Goal: Find specific page/section: Find specific page/section

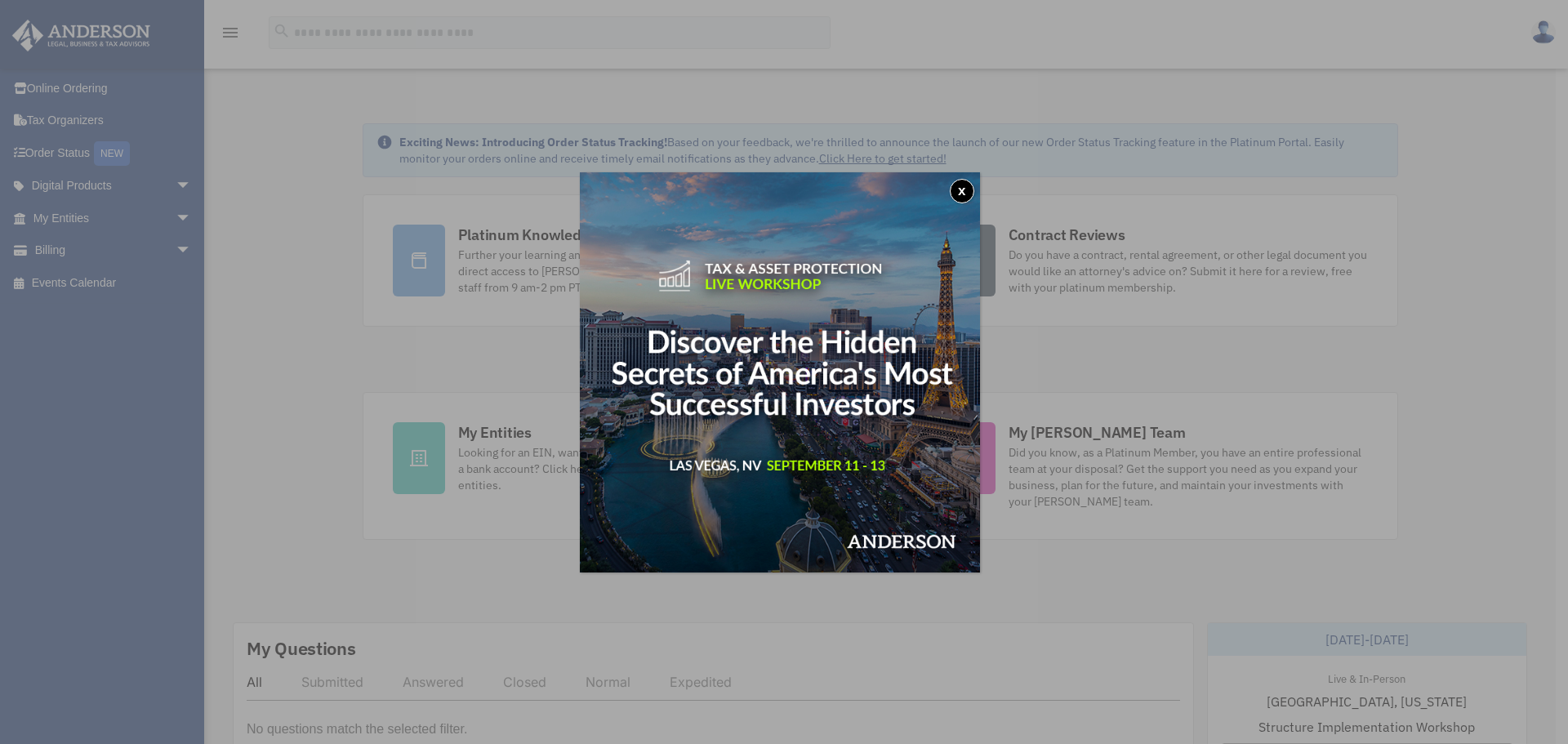
click at [963, 196] on button "x" at bounding box center [963, 191] width 25 height 25
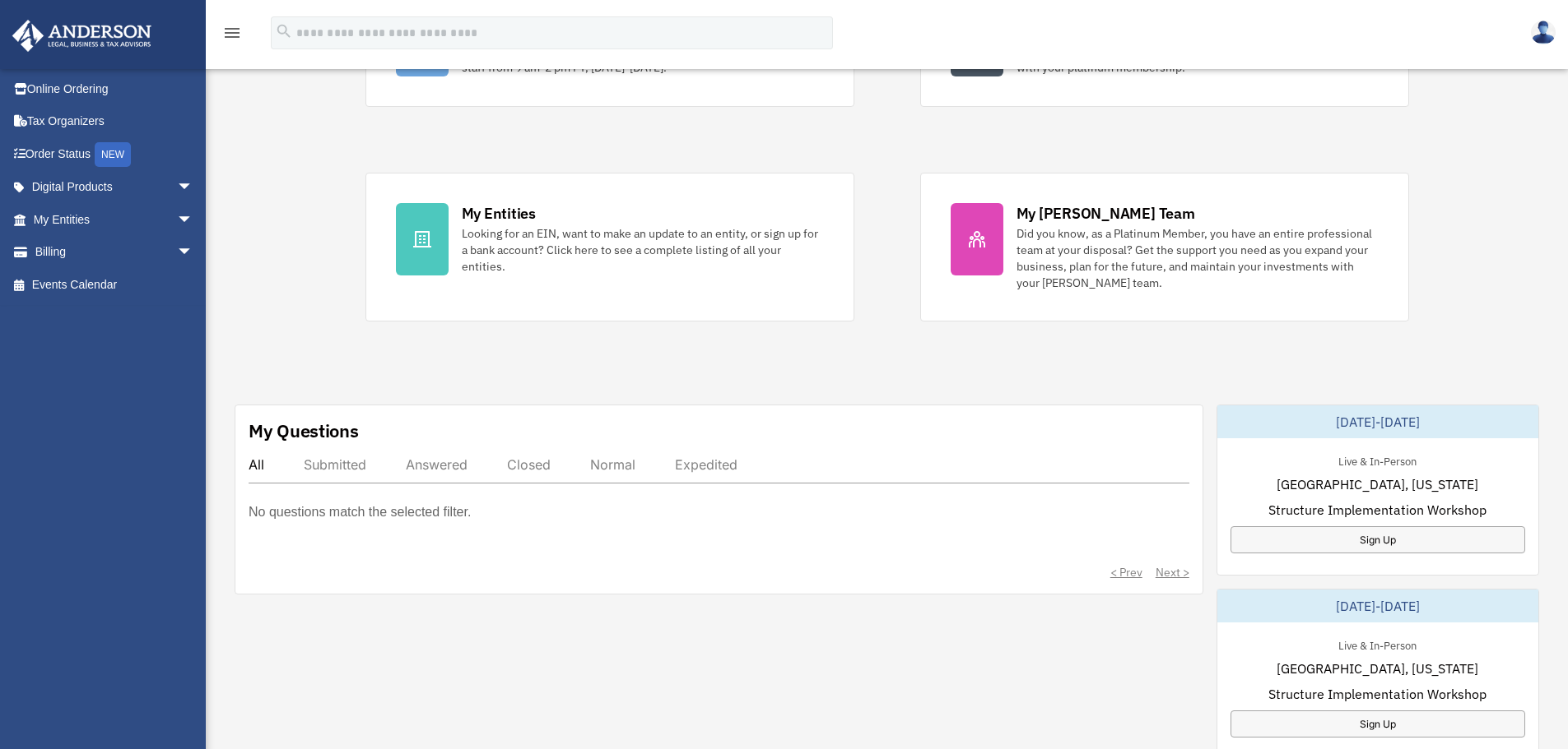
scroll to position [329, 0]
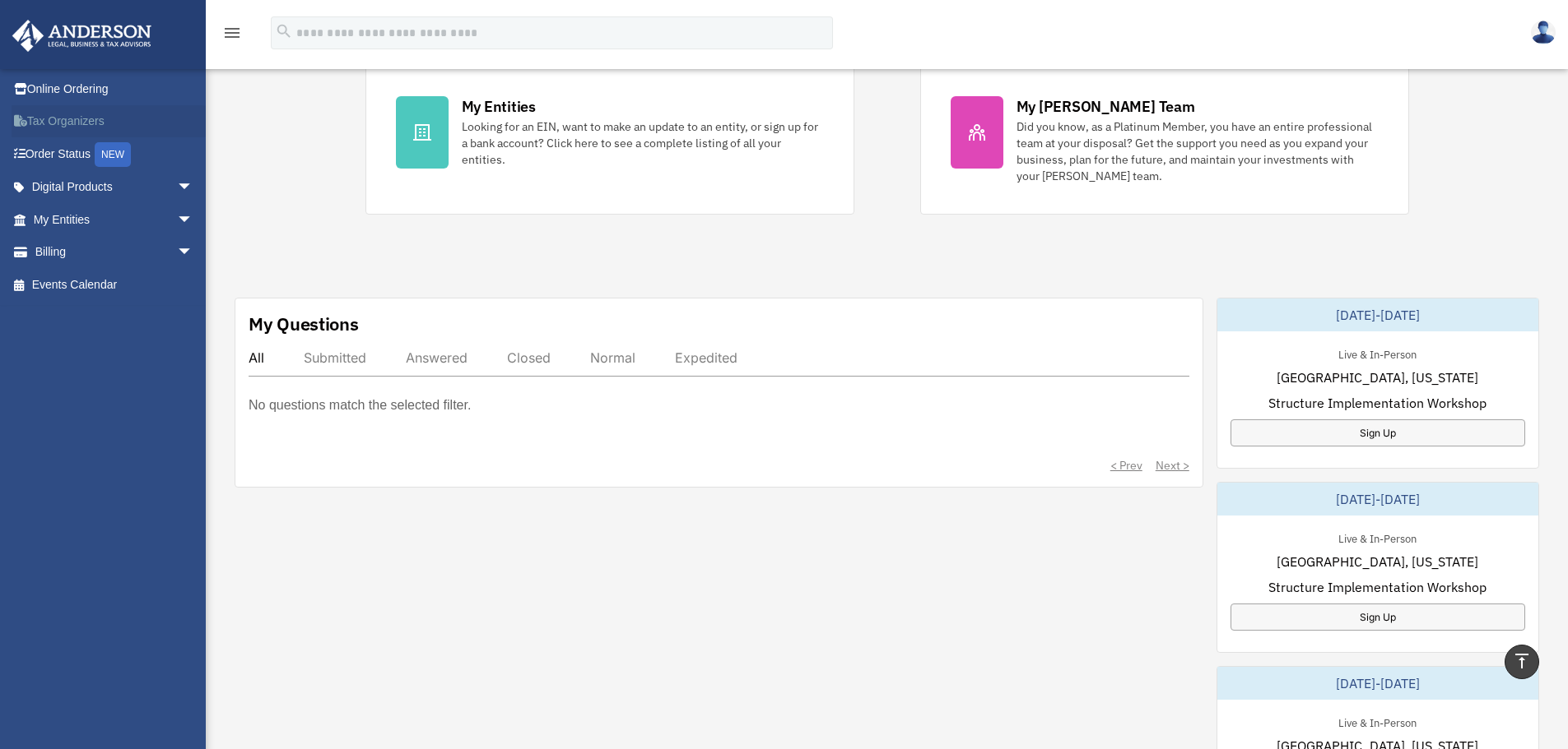
click at [83, 131] on link "Tax Organizers" at bounding box center [115, 121] width 206 height 33
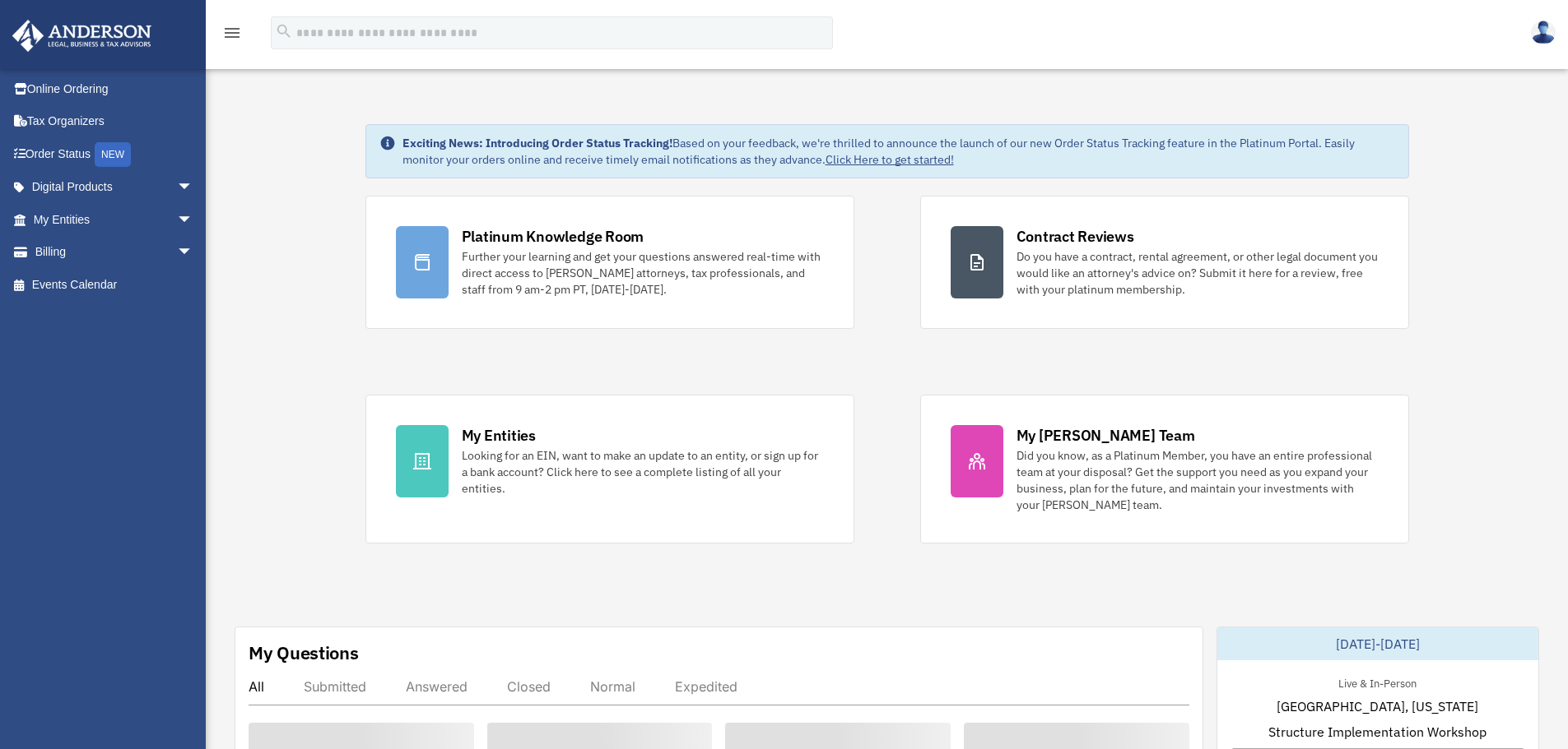
scroll to position [329, 0]
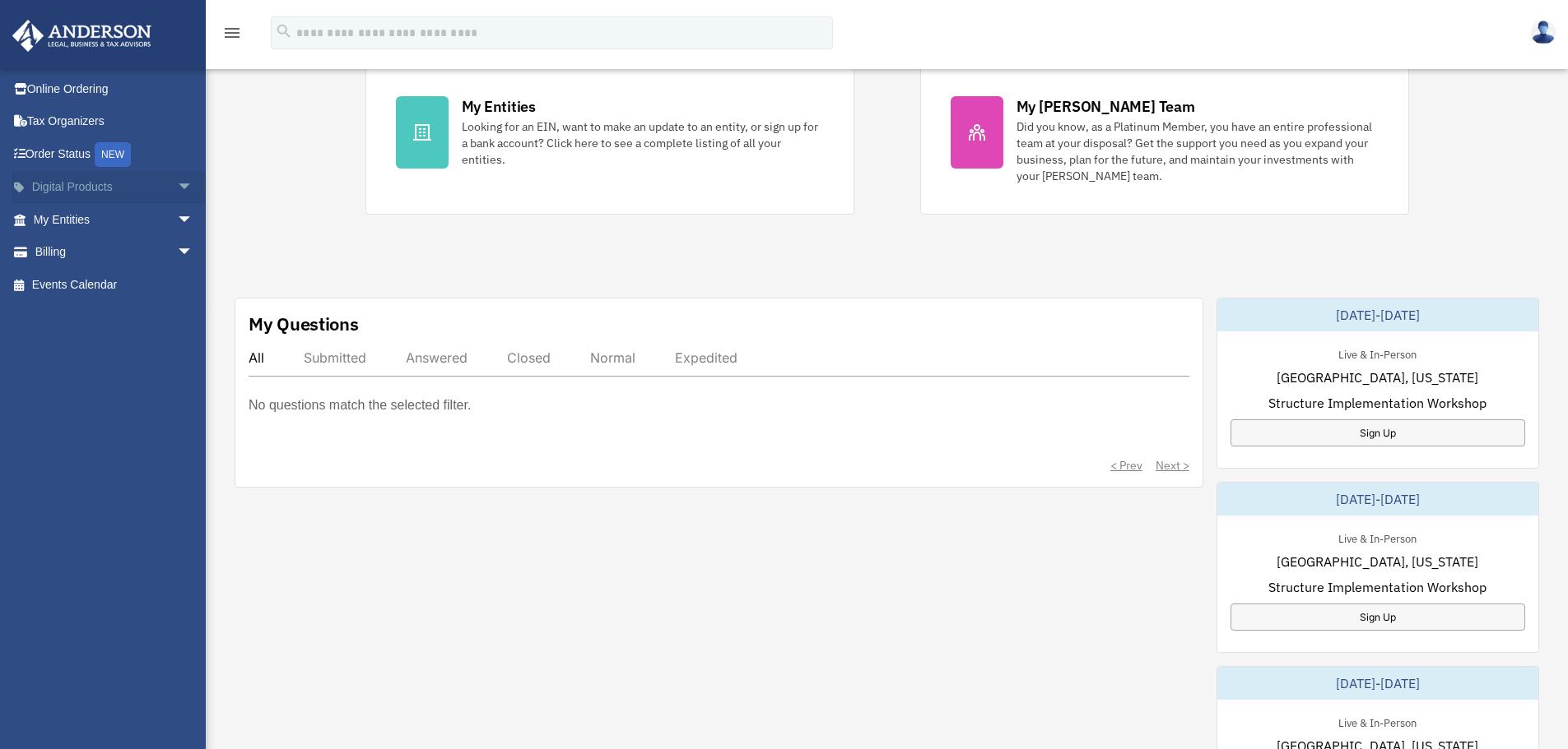
click at [177, 178] on span "arrow_drop_down" at bounding box center [193, 188] width 33 height 34
click at [113, 220] on div "Tax Toolbox" at bounding box center [127, 220] width 140 height 21
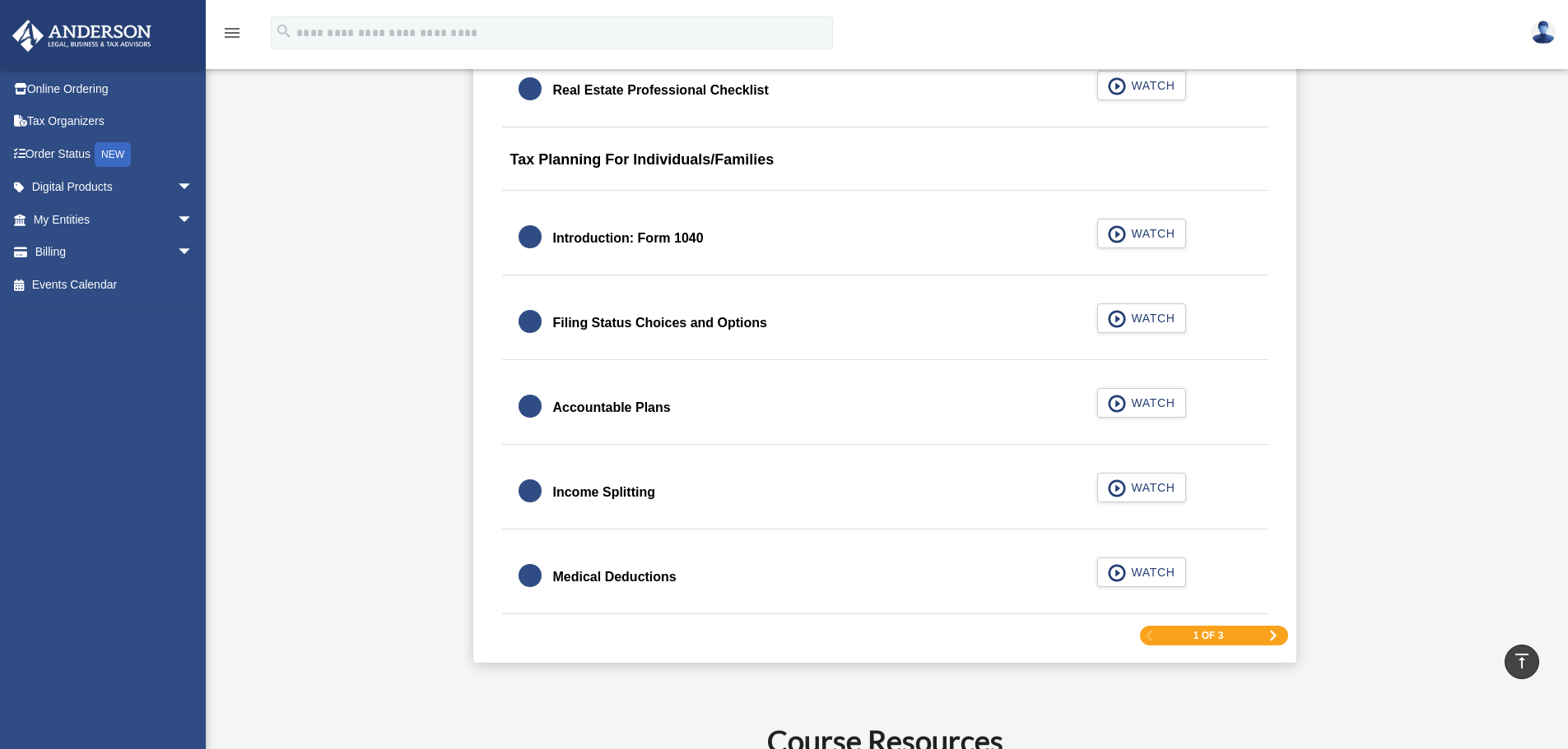
scroll to position [2303, 0]
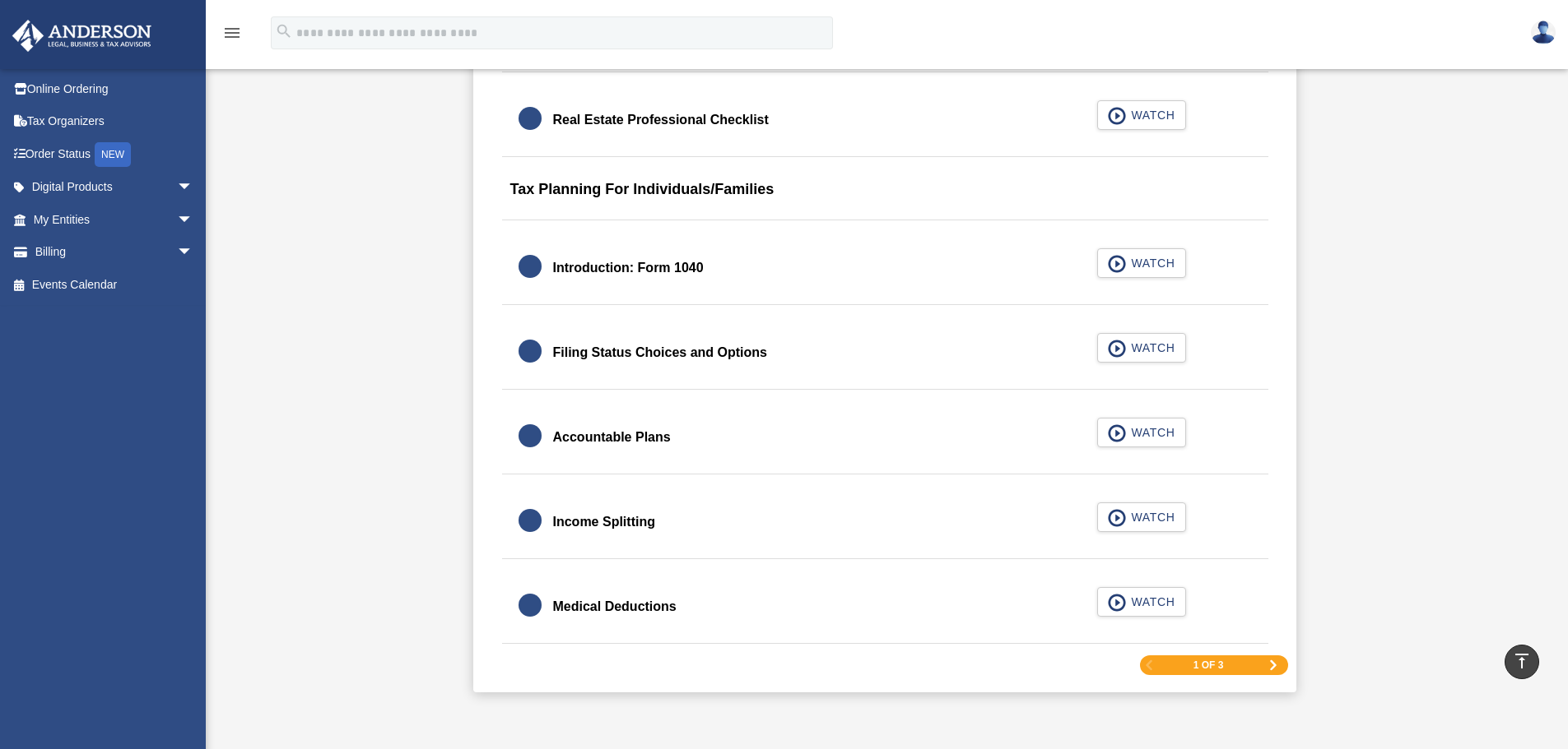
click at [1275, 662] on span "Next Page" at bounding box center [1273, 665] width 10 height 10
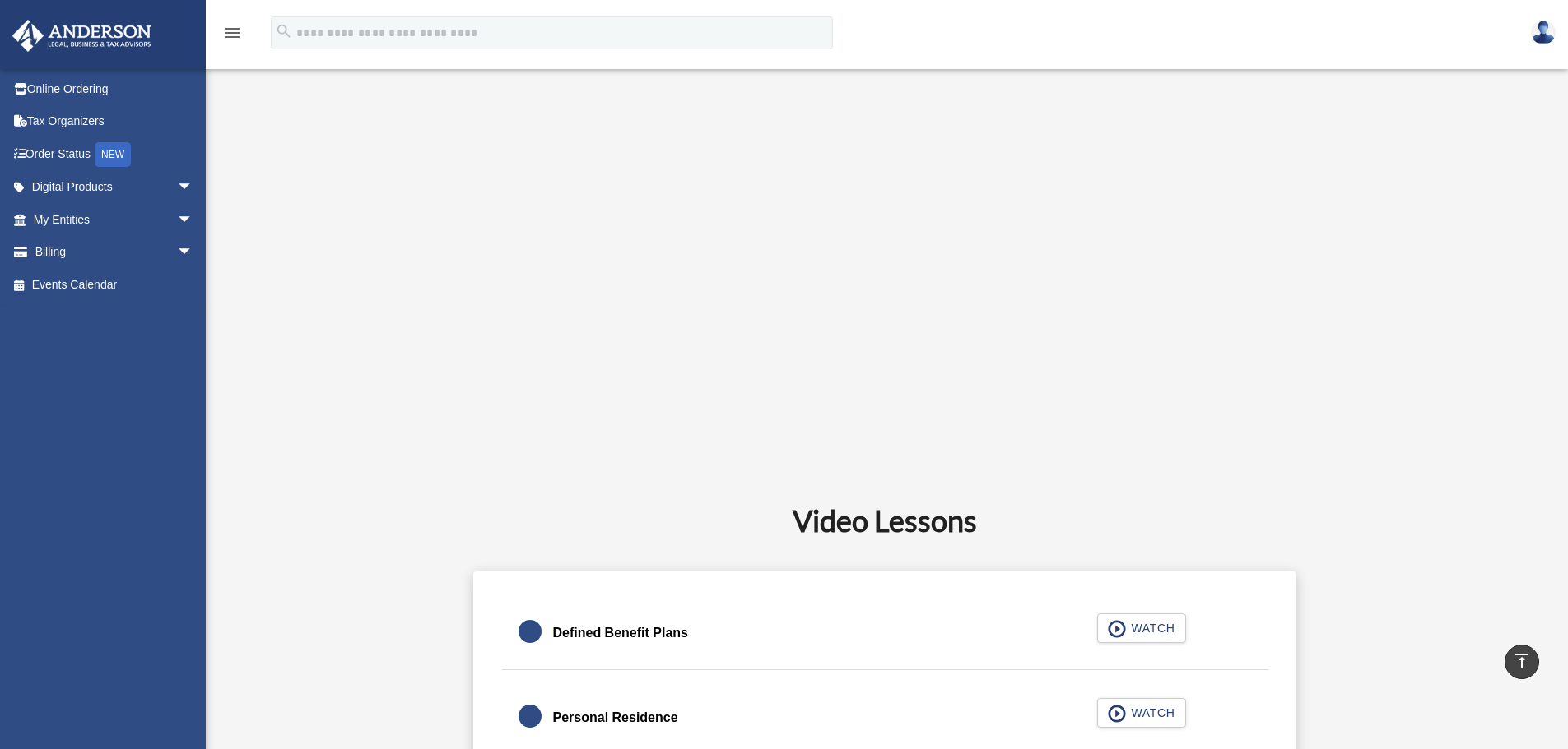
scroll to position [466, 0]
